Goal: Check status

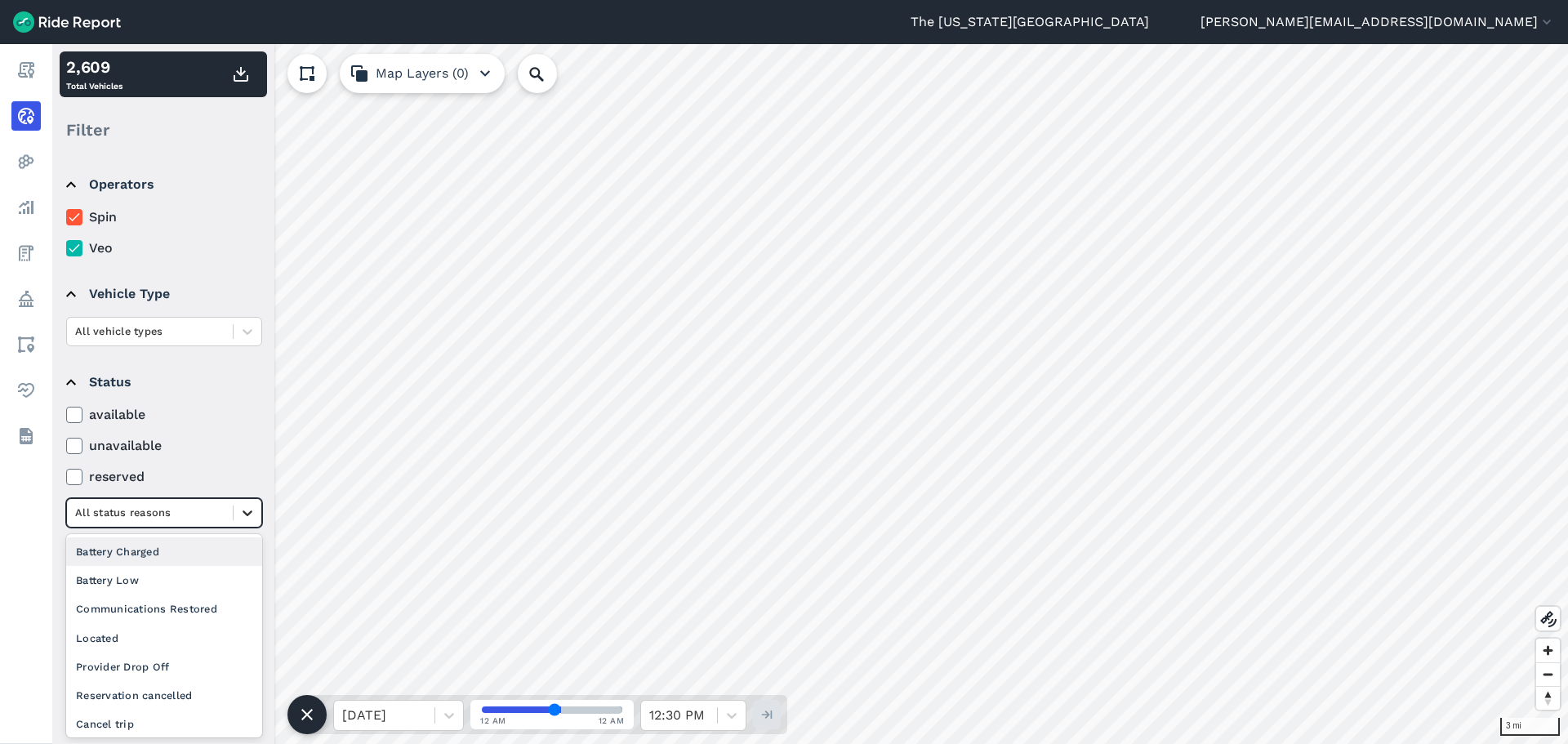
click at [246, 521] on div at bounding box center [248, 513] width 28 height 28
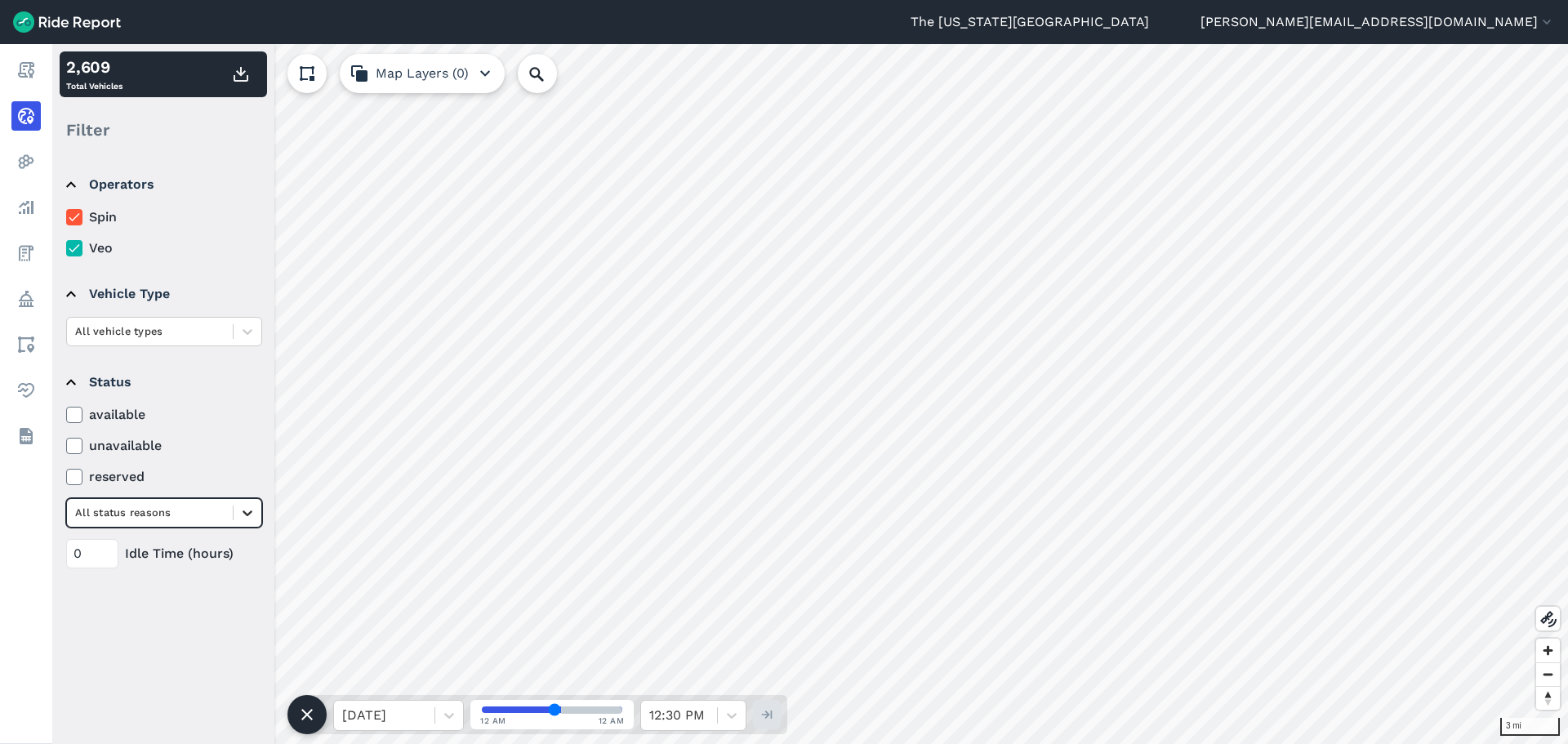
click at [246, 521] on div at bounding box center [248, 513] width 28 height 28
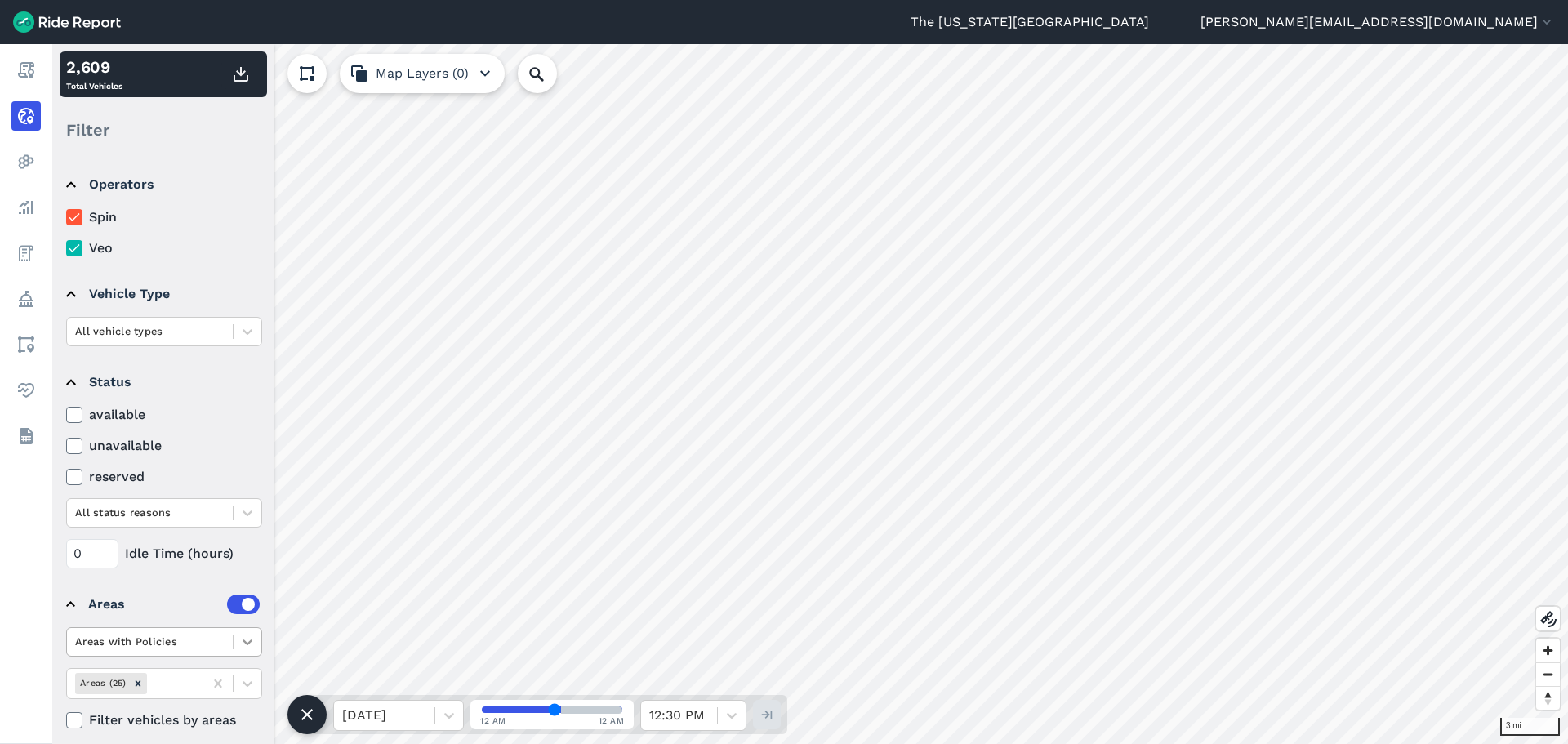
click at [243, 640] on icon at bounding box center [248, 642] width 16 height 16
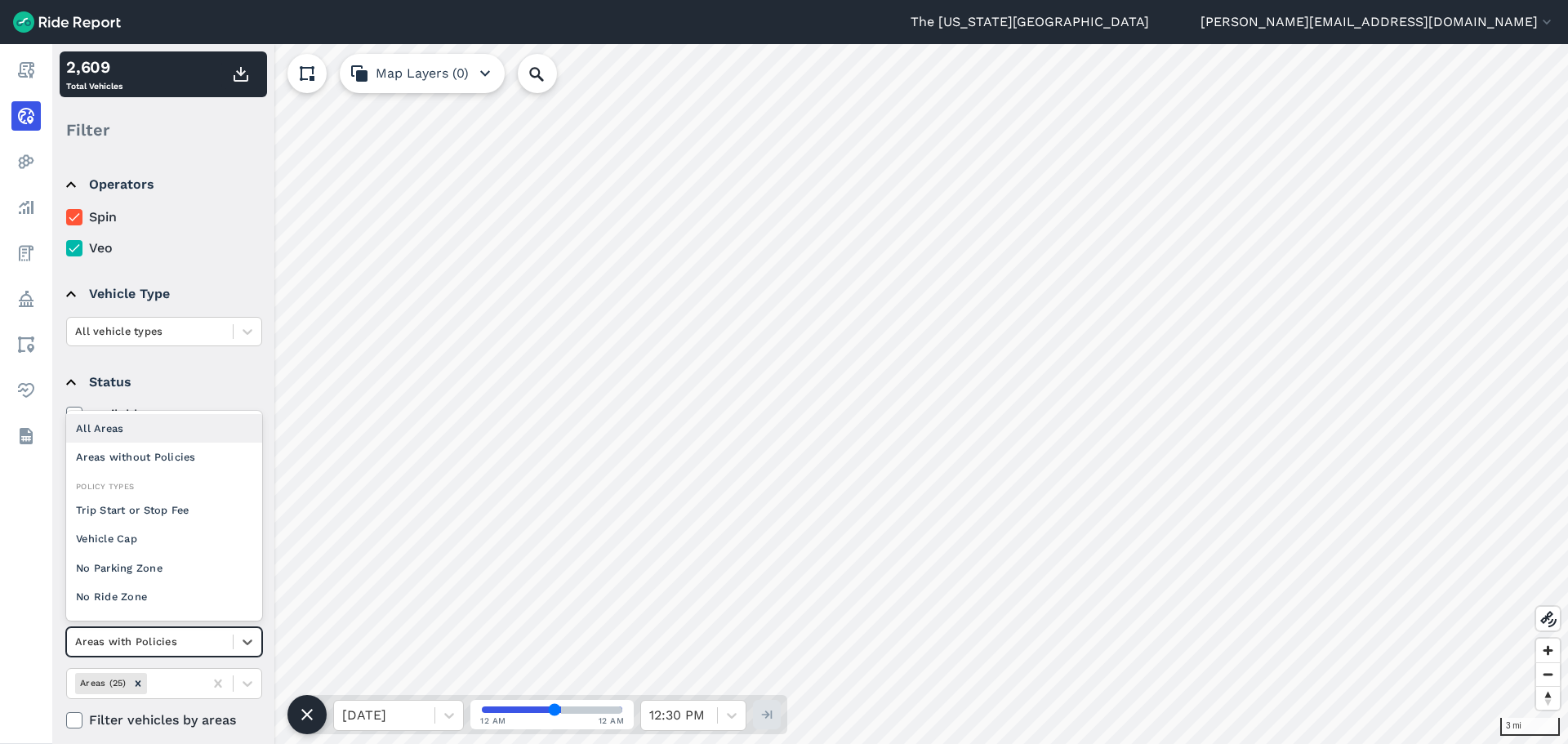
click at [171, 433] on div "All Areas" at bounding box center [164, 428] width 196 height 28
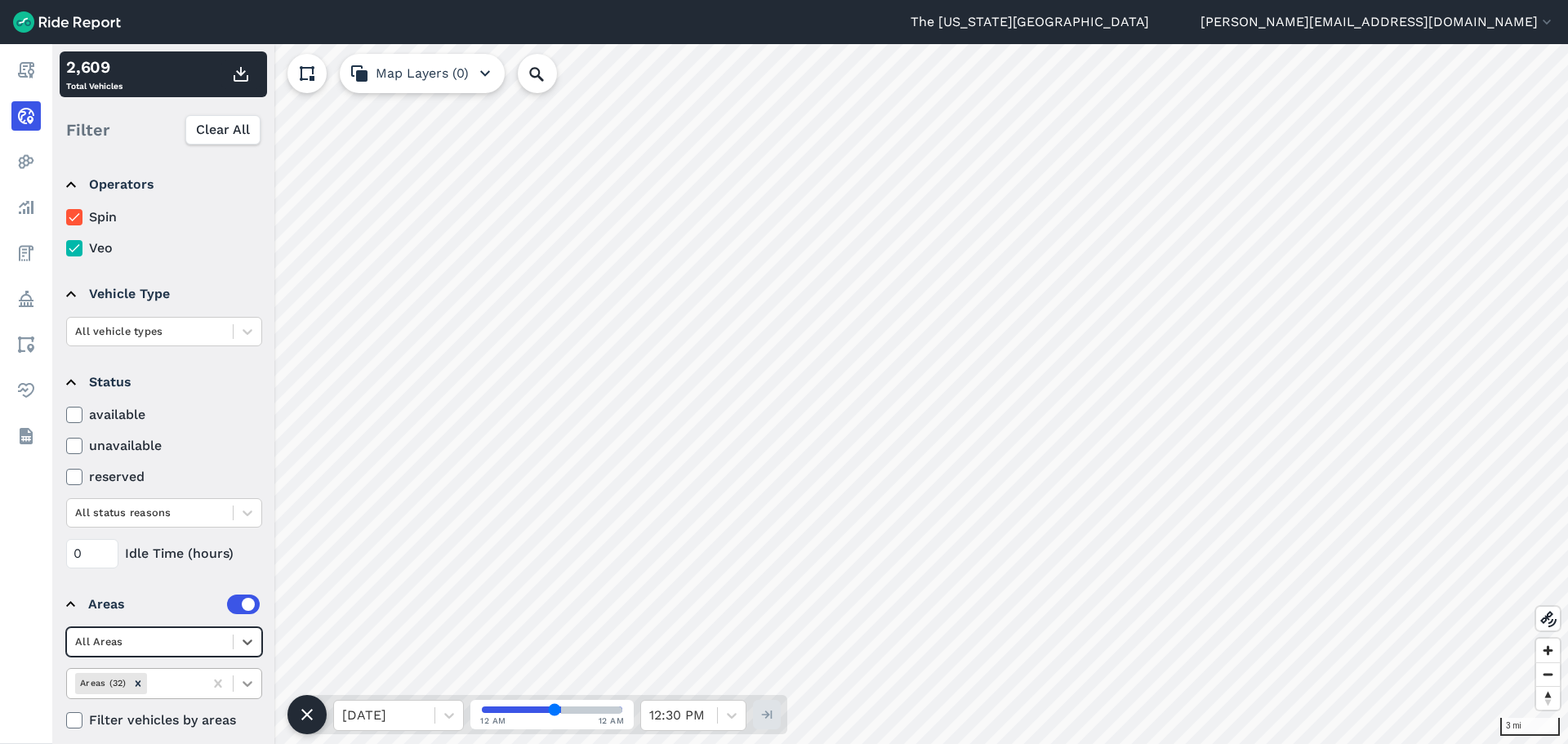
click at [250, 683] on icon at bounding box center [247, 684] width 10 height 5
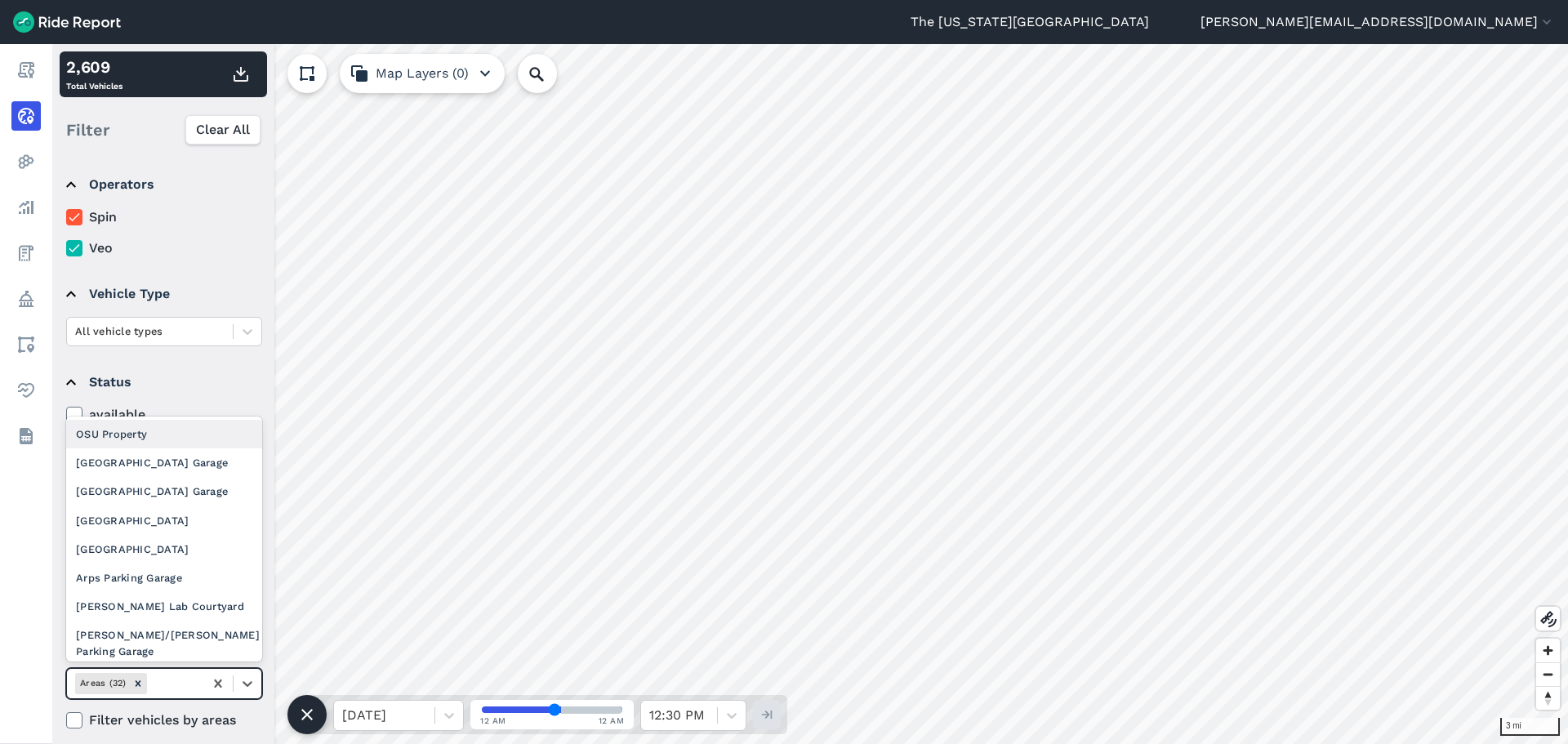
click at [181, 443] on div "OSU Property" at bounding box center [164, 433] width 196 height 28
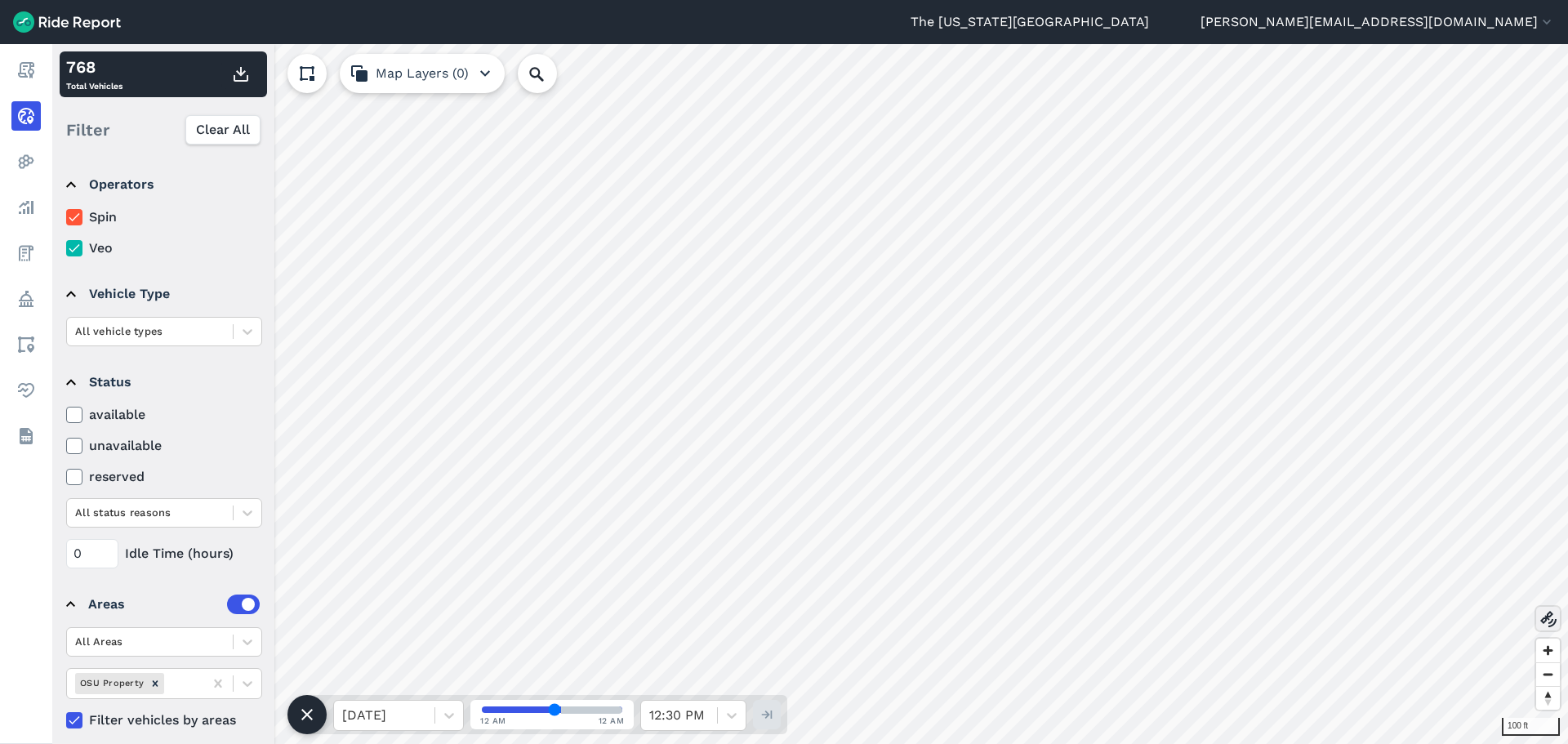
click at [1549, 617] on use at bounding box center [1548, 619] width 16 height 16
